Goal: Navigation & Orientation: Find specific page/section

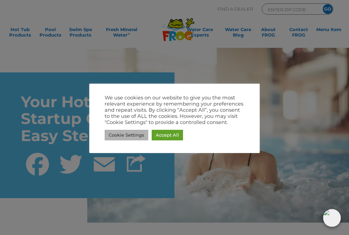
click at [135, 136] on link "Cookie Settings" at bounding box center [127, 135] width 44 height 11
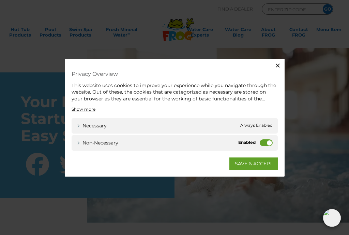
click at [268, 143] on label "Non-necessary" at bounding box center [266, 142] width 13 height 7
click at [0, 0] on input "Non-necessary" at bounding box center [0, 0] width 0 height 0
click at [250, 167] on link "SAVE & ACCEPT" at bounding box center [254, 163] width 48 height 12
